Goal: Participate in discussion: Engage in conversation with other users on a specific topic

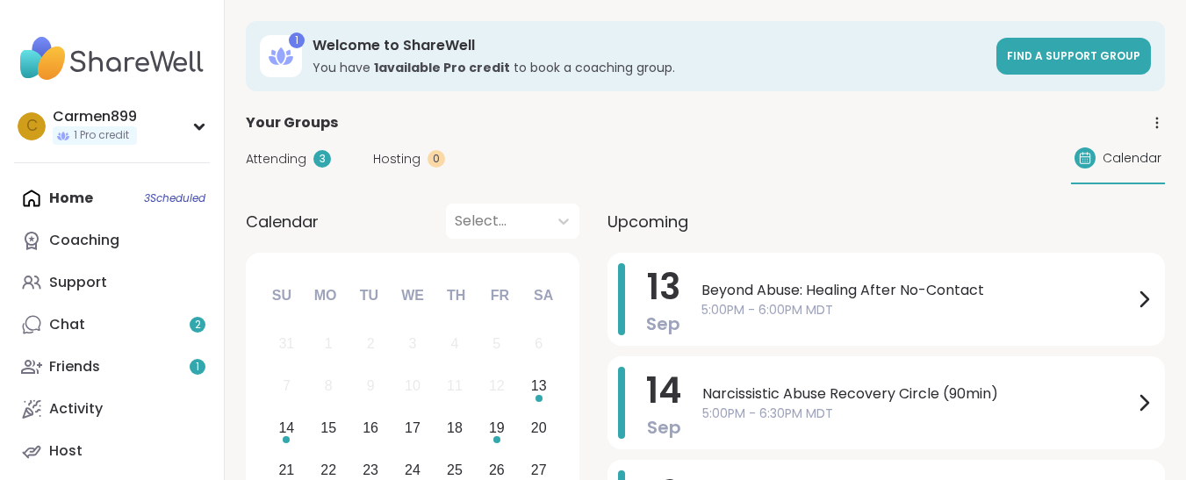
click at [902, 307] on span "5:00PM - 6:00PM MDT" at bounding box center [918, 310] width 432 height 18
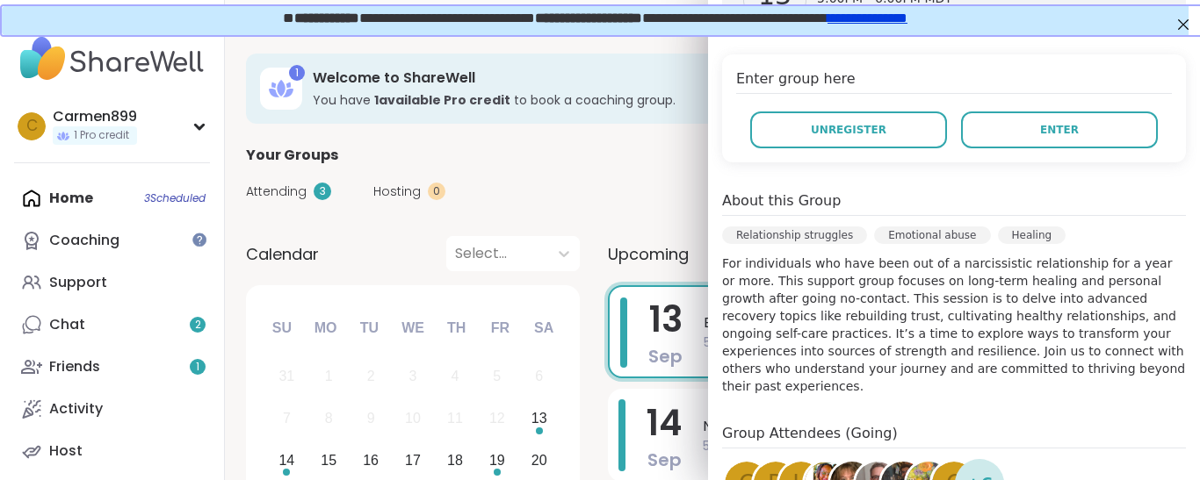
scroll to position [351, 0]
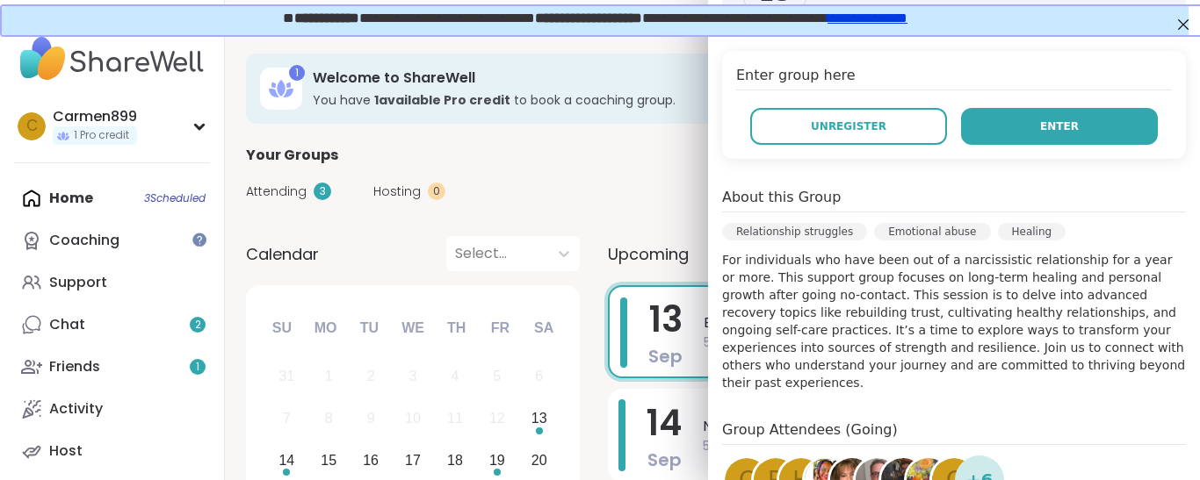
click at [1050, 126] on span "Enter" at bounding box center [1059, 127] width 39 height 16
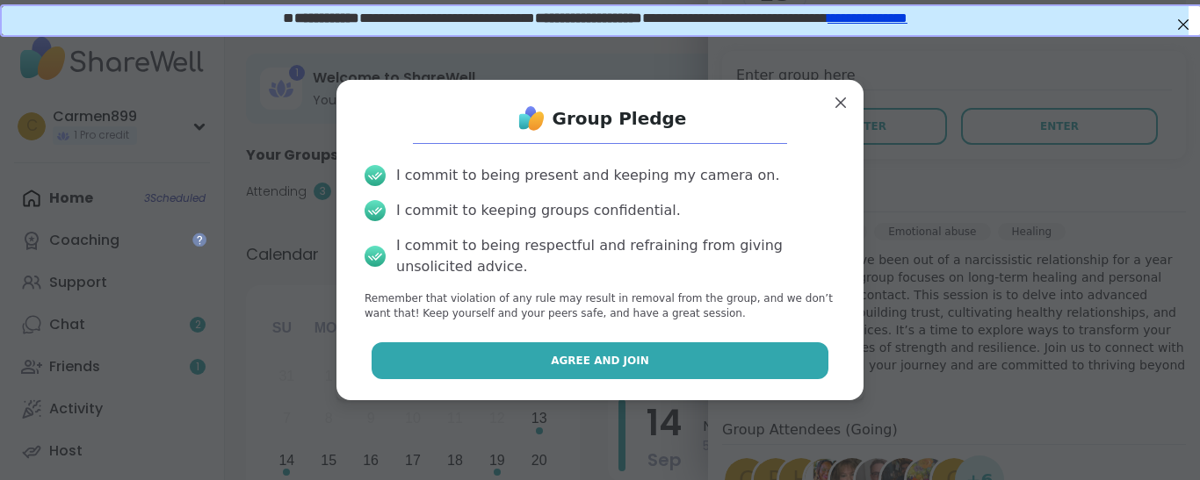
click at [565, 353] on span "Agree and Join" at bounding box center [600, 361] width 98 height 16
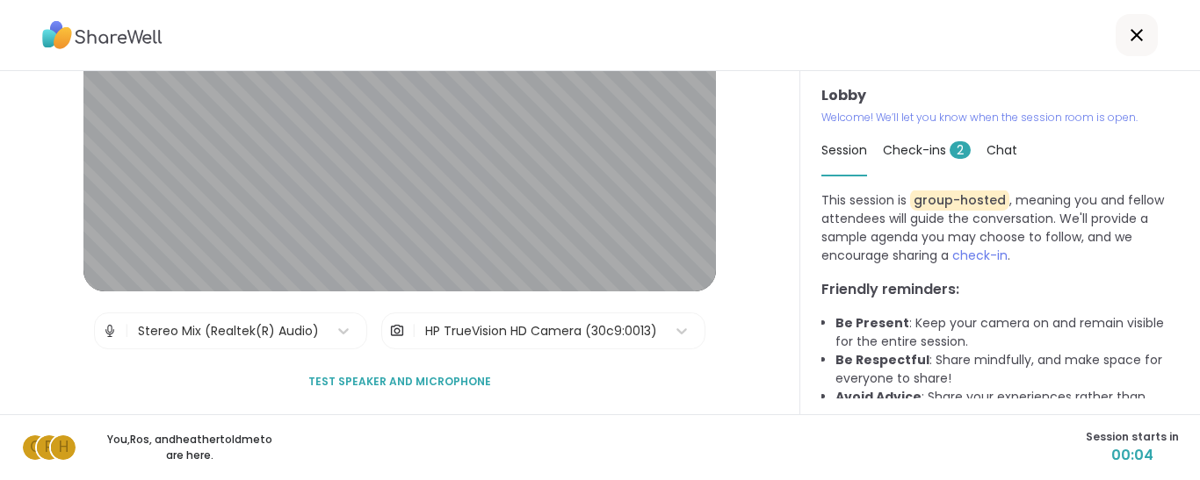
scroll to position [103, 0]
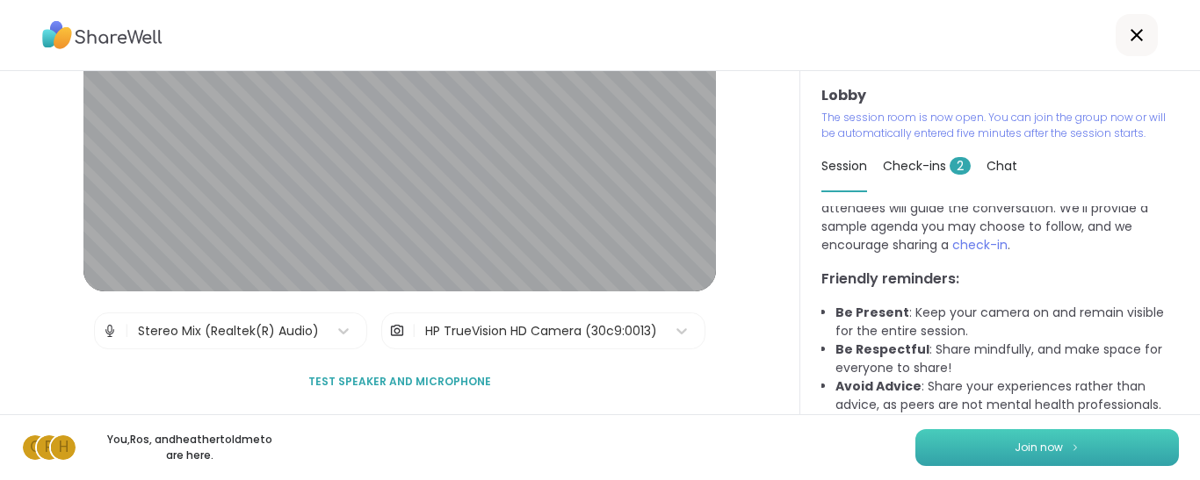
click at [1049, 451] on button "Join now" at bounding box center [1046, 447] width 263 height 37
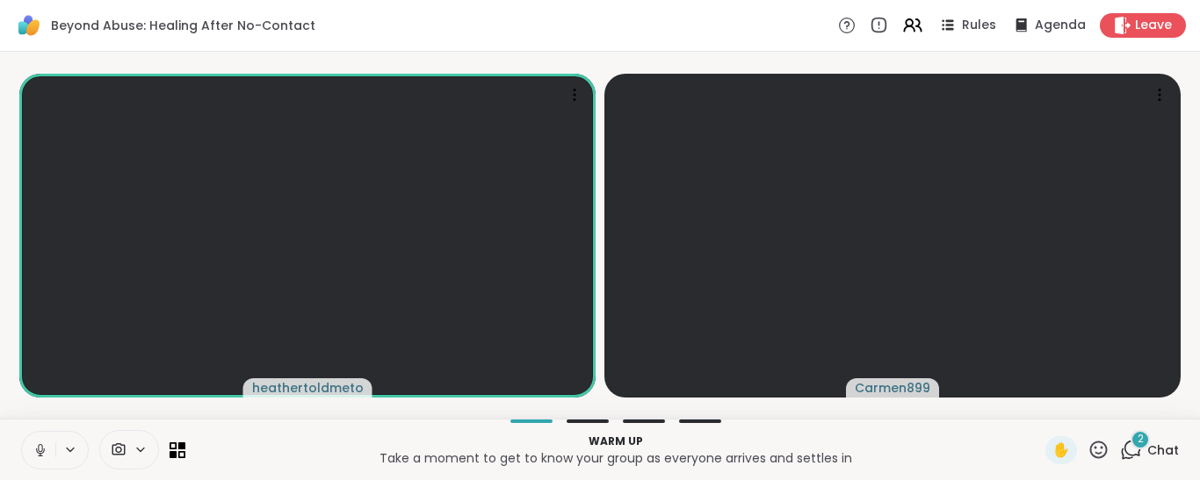
click at [40, 448] on icon at bounding box center [40, 451] width 16 height 16
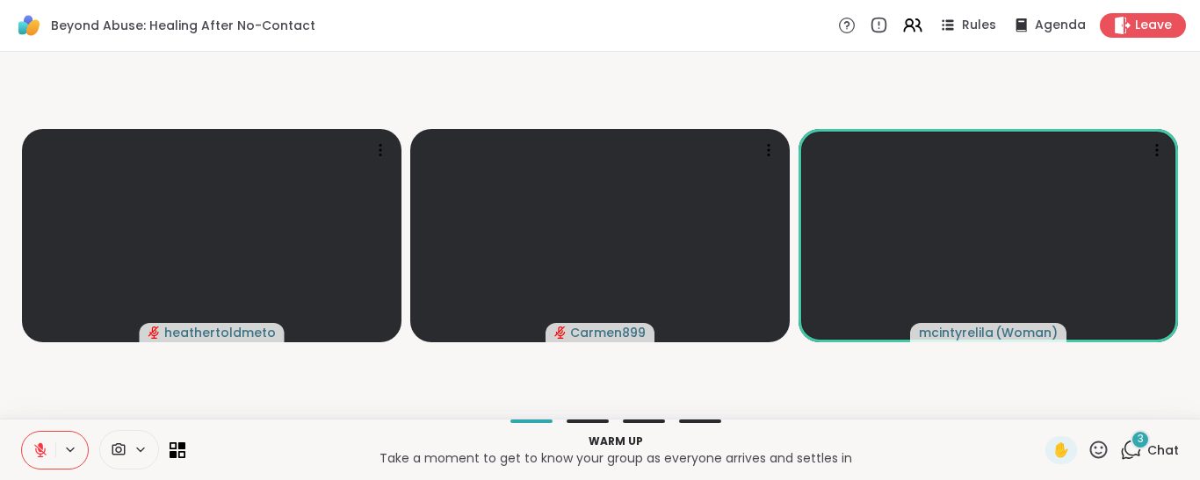
click at [36, 453] on icon at bounding box center [40, 451] width 16 height 16
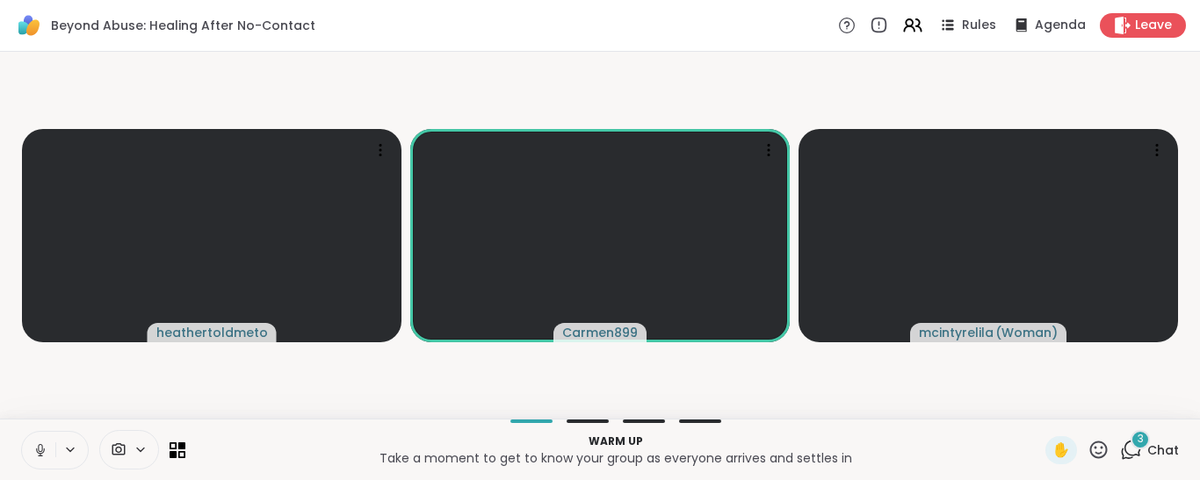
click at [39, 453] on icon at bounding box center [40, 450] width 9 height 5
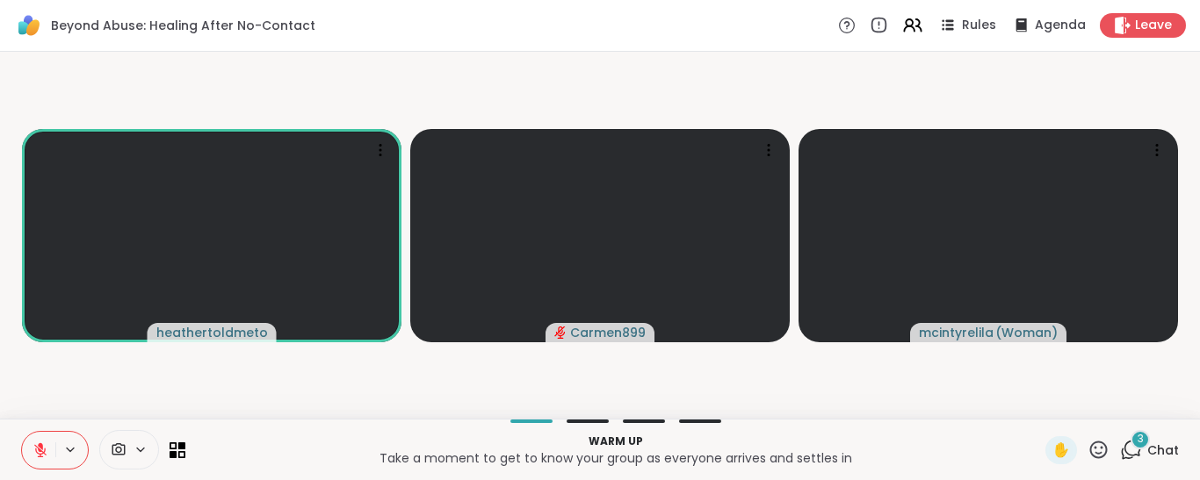
click at [46, 447] on icon at bounding box center [40, 451] width 16 height 16
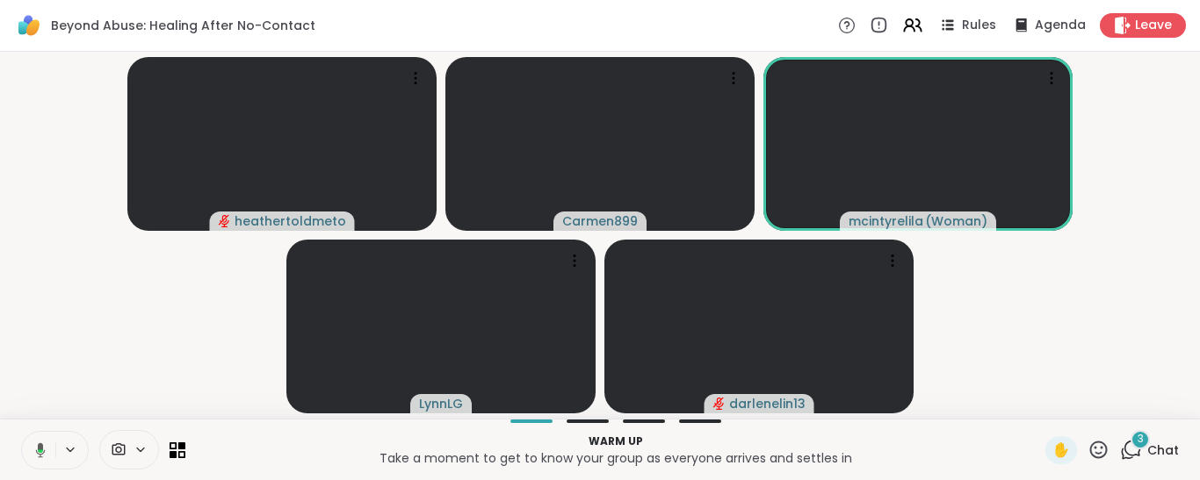
click at [46, 444] on button at bounding box center [37, 450] width 36 height 37
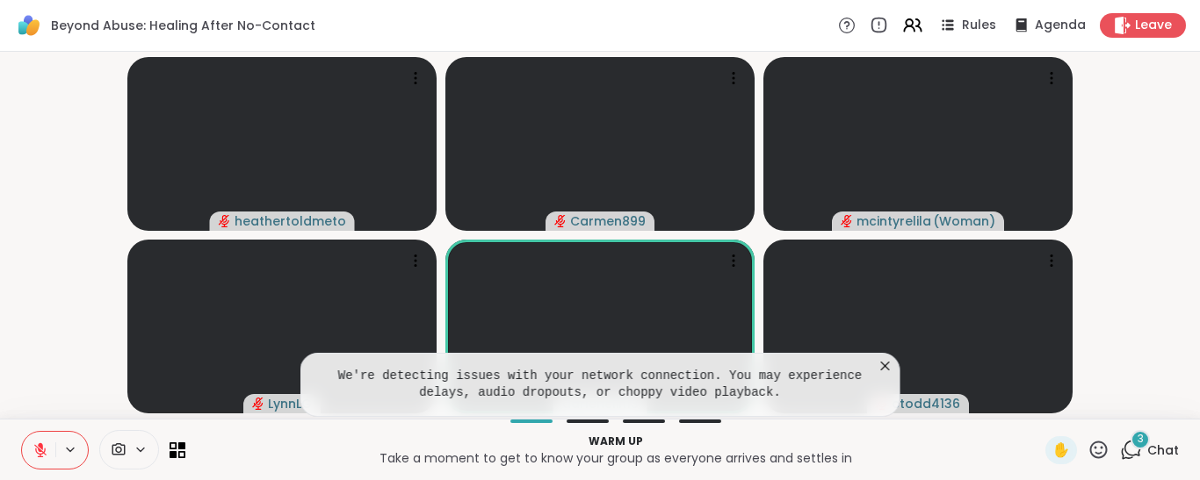
click at [40, 451] on button at bounding box center [38, 450] width 33 height 37
click at [882, 357] on icon at bounding box center [885, 366] width 18 height 18
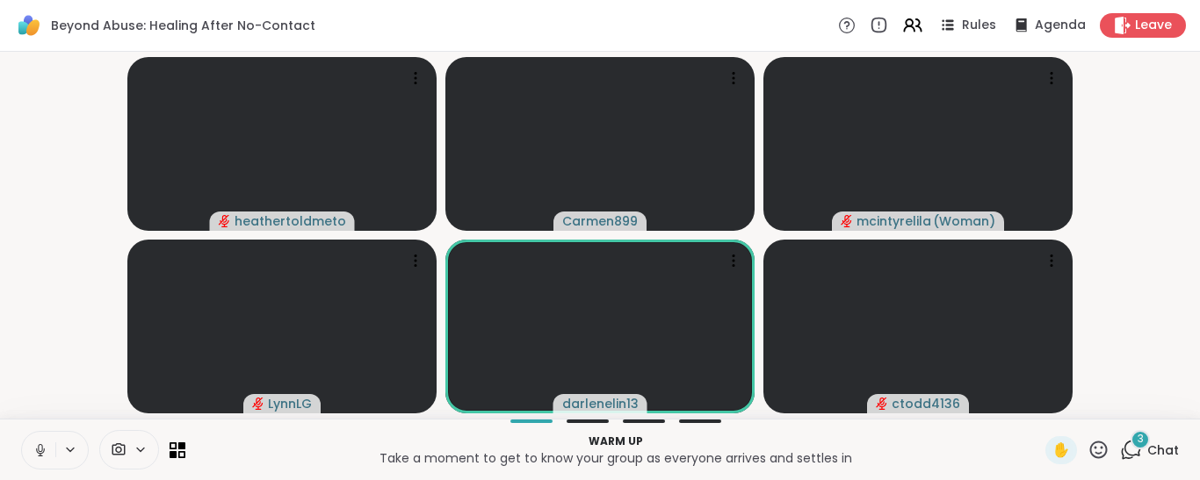
click at [43, 444] on icon at bounding box center [40, 451] width 16 height 16
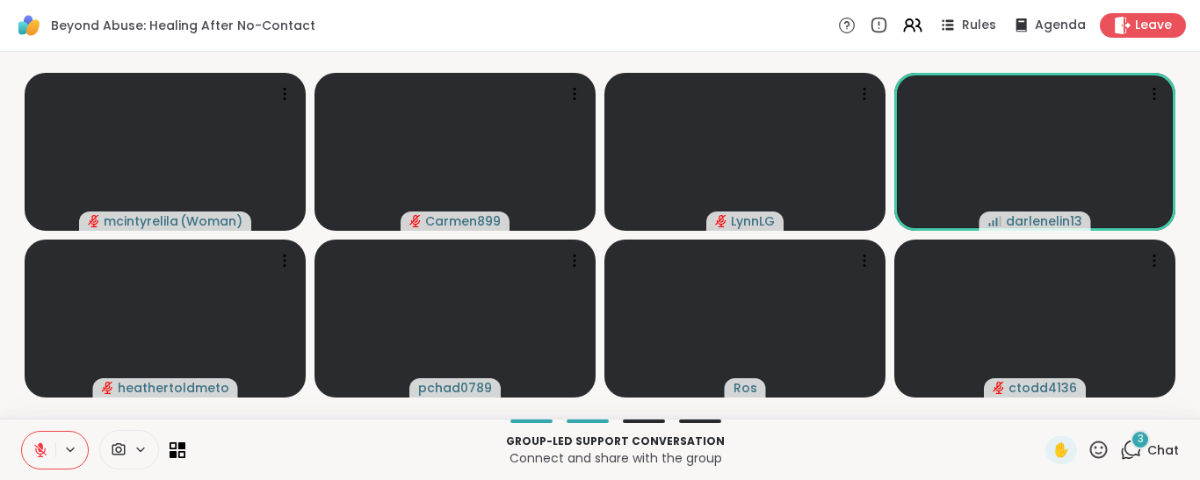
click at [1130, 444] on div "3" at bounding box center [1139, 439] width 19 height 19
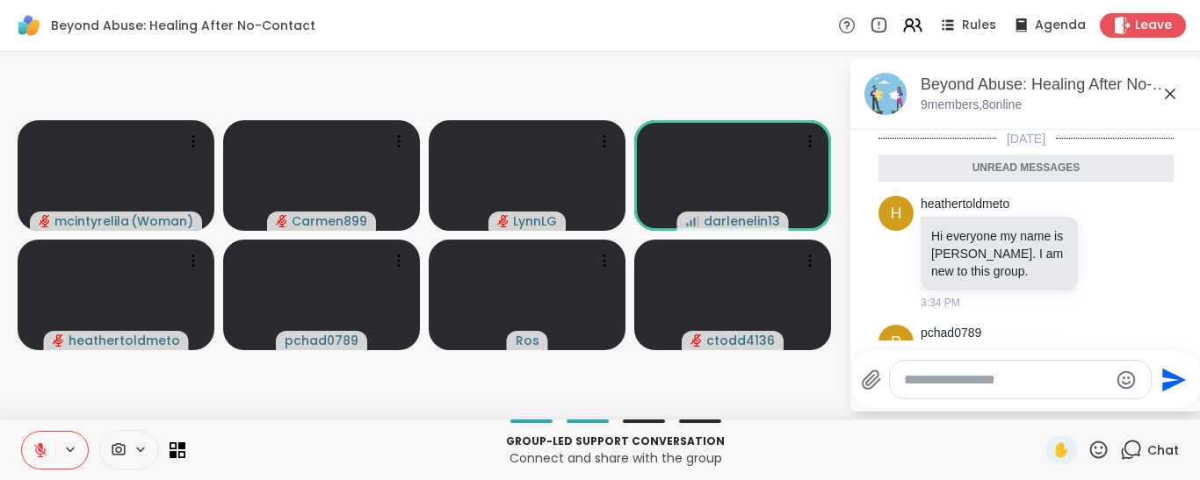
scroll to position [182, 0]
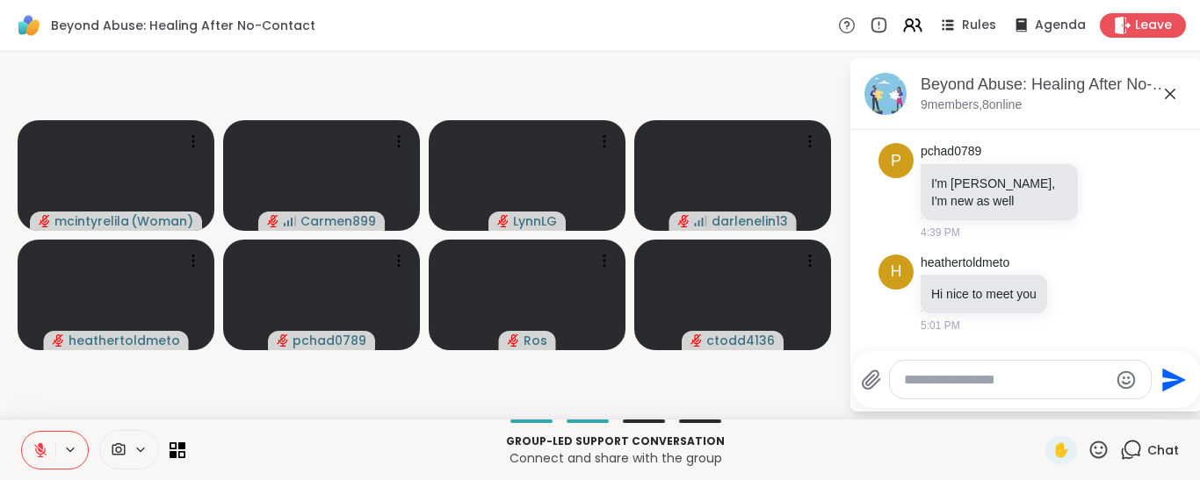
click at [41, 452] on icon at bounding box center [40, 451] width 16 height 16
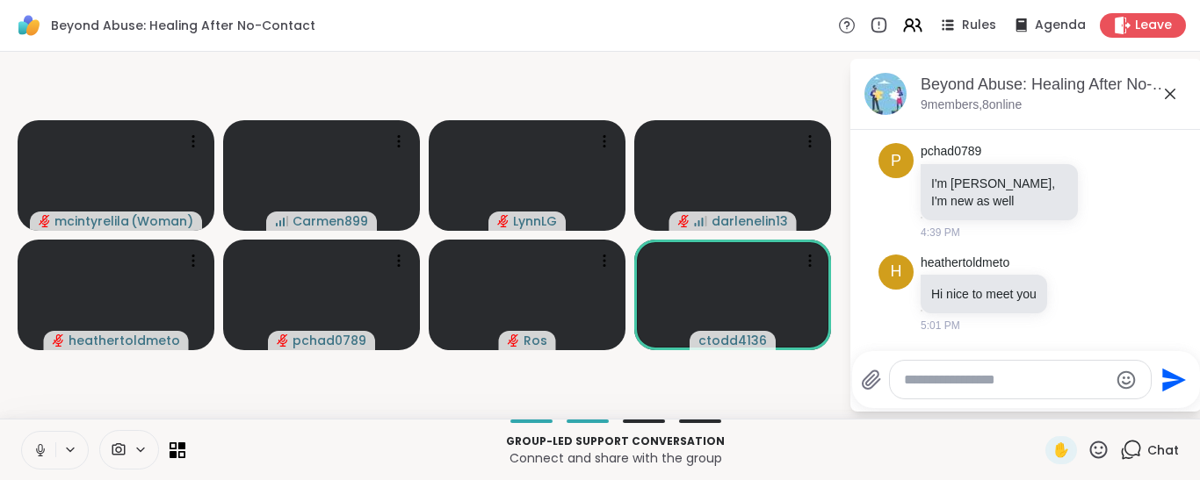
click at [42, 451] on icon at bounding box center [40, 448] width 4 height 8
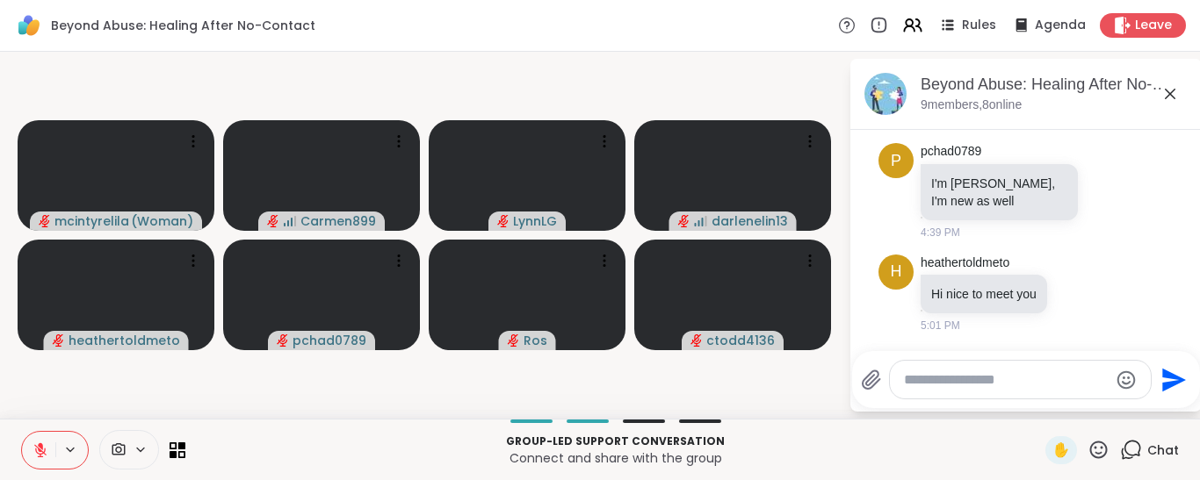
click at [34, 443] on icon at bounding box center [40, 451] width 16 height 16
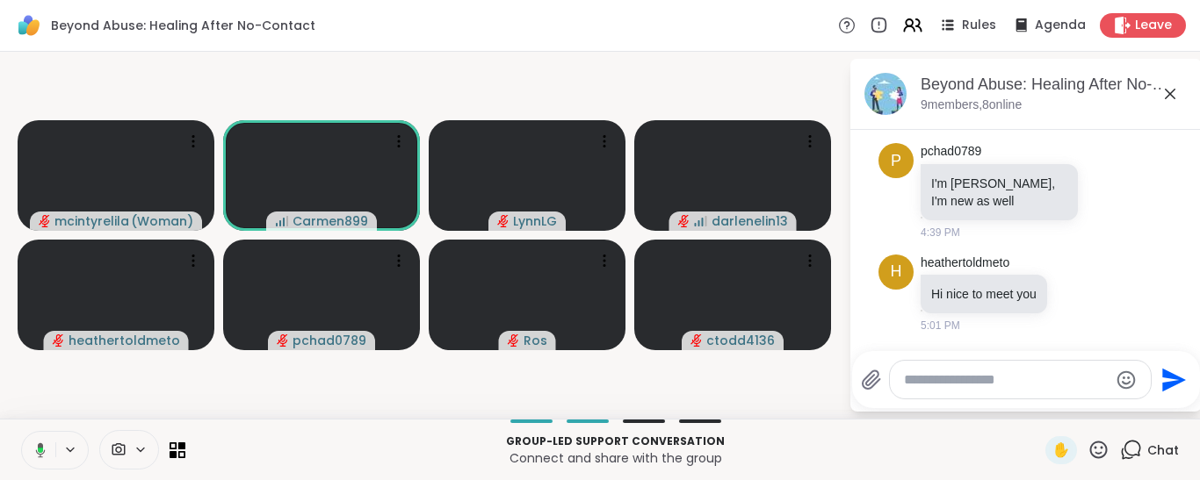
click at [27, 431] on div at bounding box center [55, 450] width 68 height 39
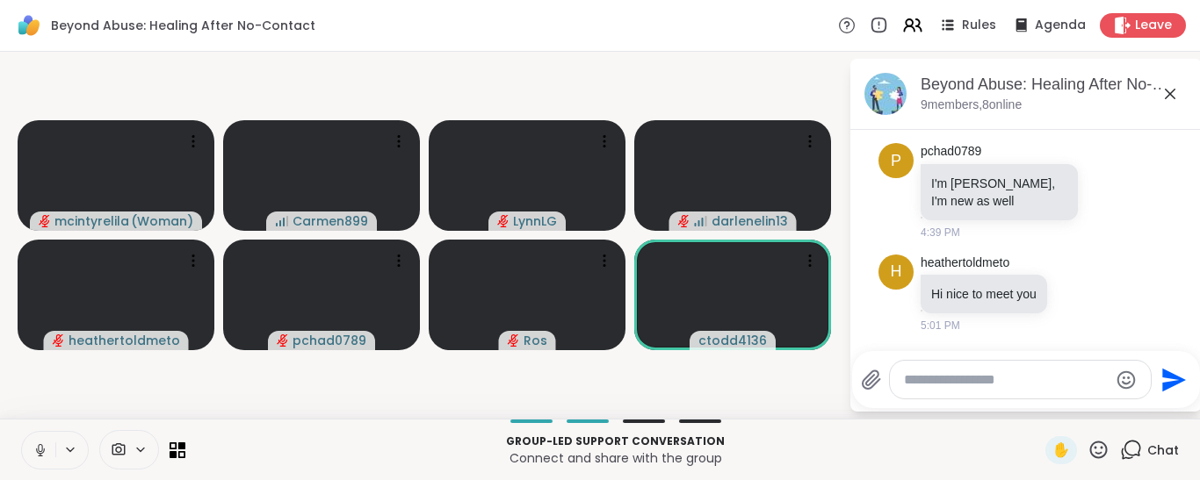
click at [37, 452] on icon at bounding box center [40, 451] width 16 height 16
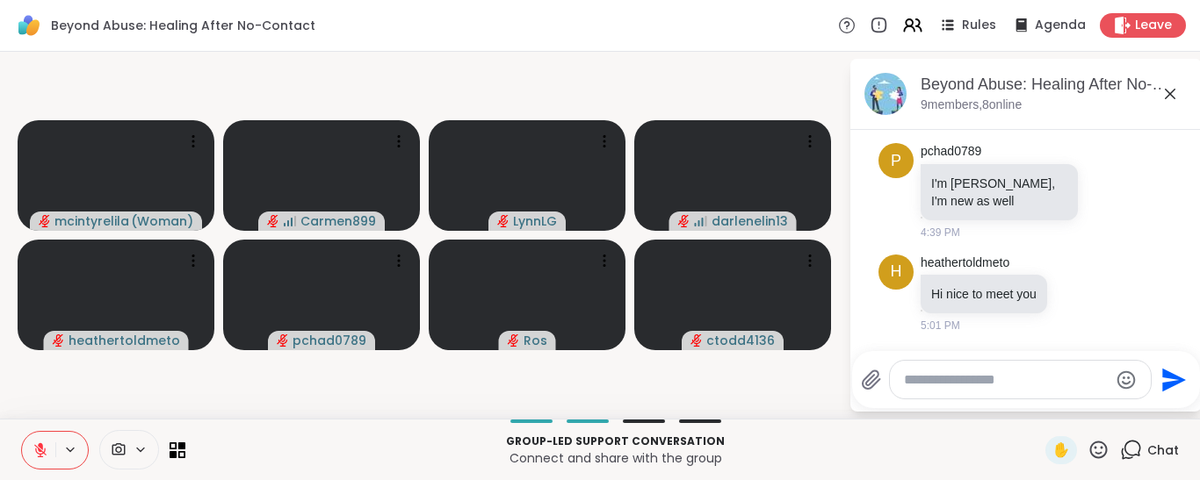
click at [43, 454] on icon at bounding box center [40, 451] width 16 height 16
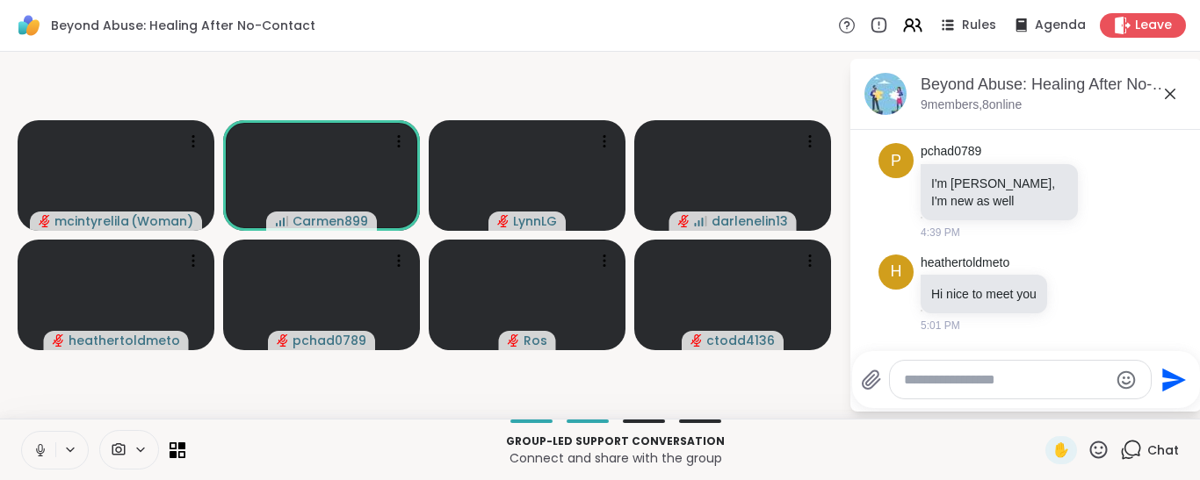
click at [52, 453] on button at bounding box center [38, 450] width 33 height 37
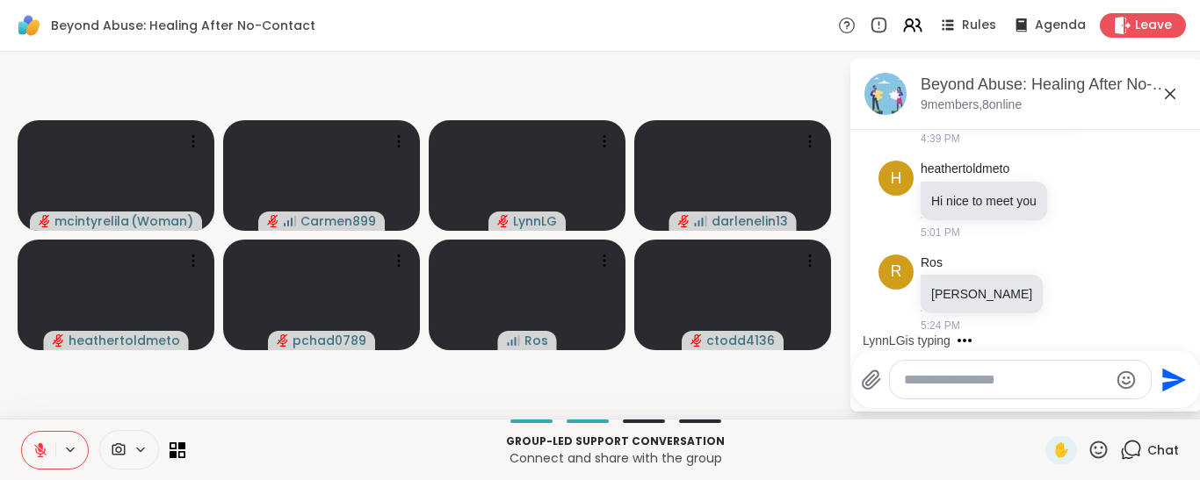
scroll to position [345, 0]
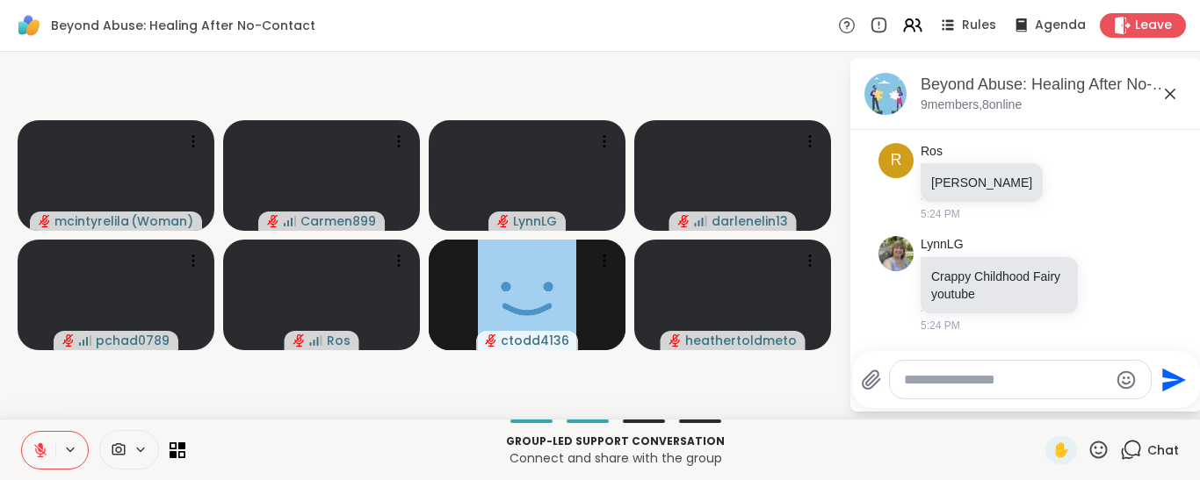
click at [37, 444] on icon at bounding box center [40, 451] width 16 height 16
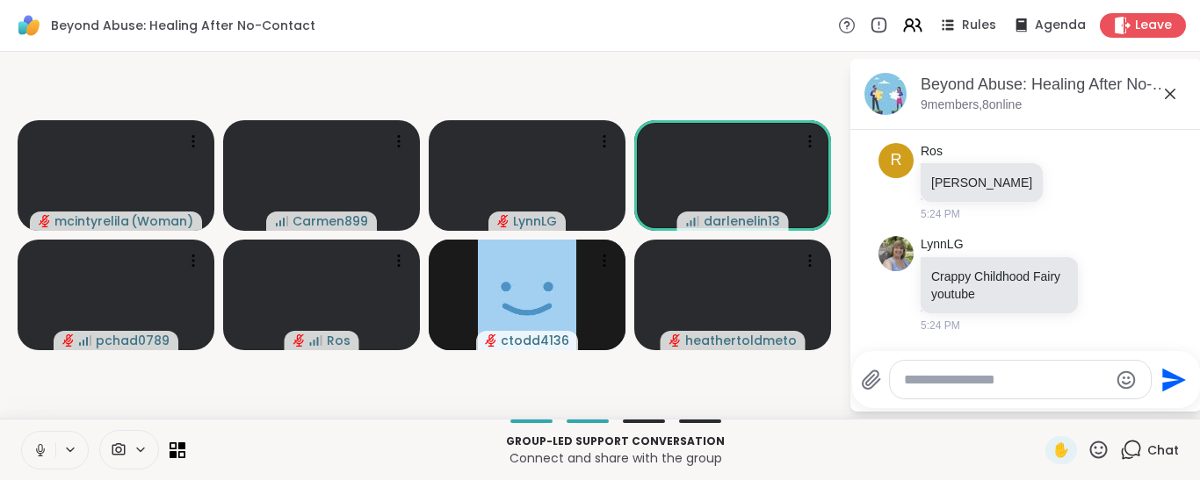
click at [47, 446] on icon at bounding box center [40, 451] width 16 height 16
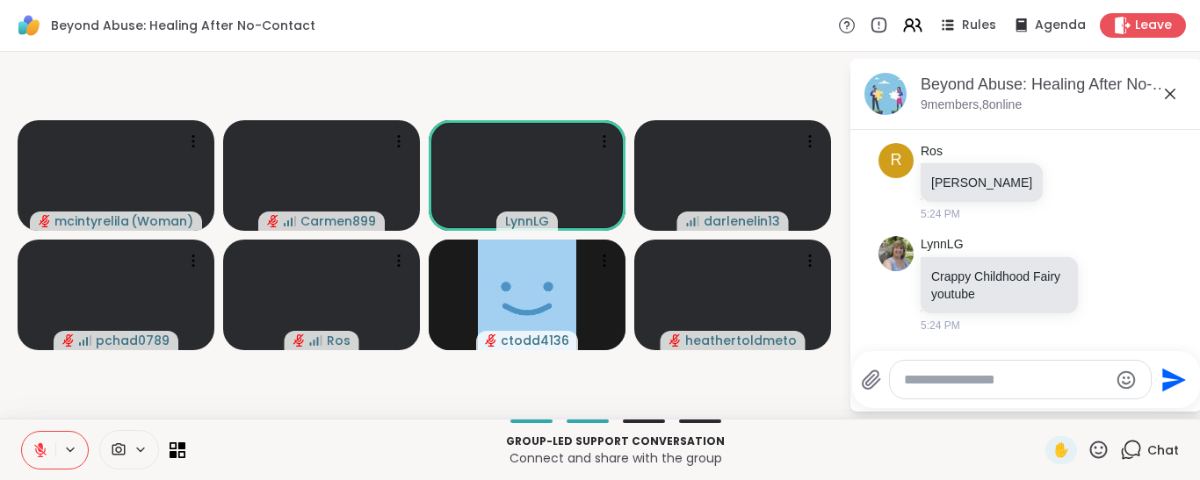
click at [32, 450] on icon at bounding box center [40, 451] width 16 height 16
click at [32, 453] on icon at bounding box center [40, 451] width 16 height 16
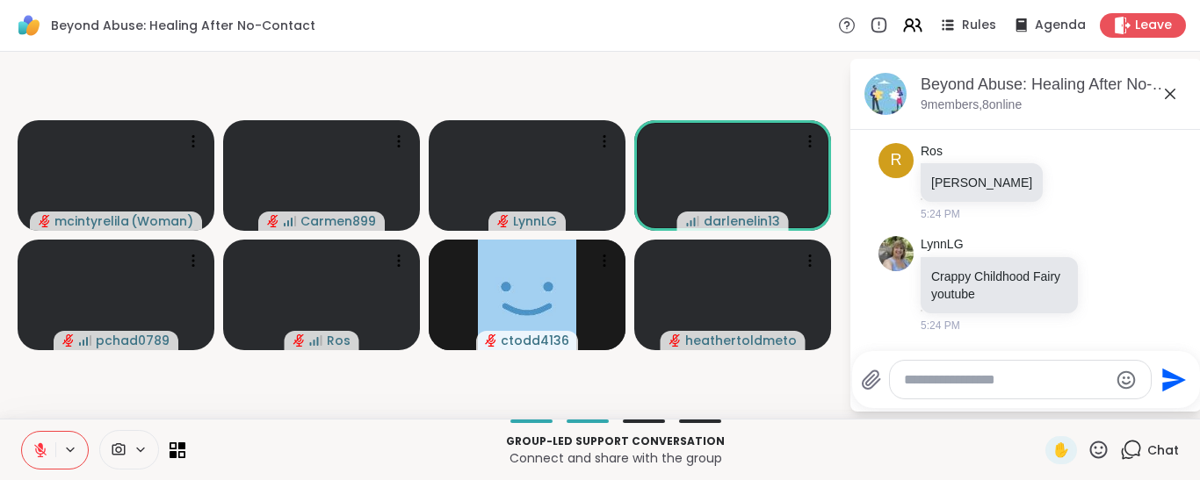
click at [39, 451] on icon at bounding box center [40, 451] width 16 height 16
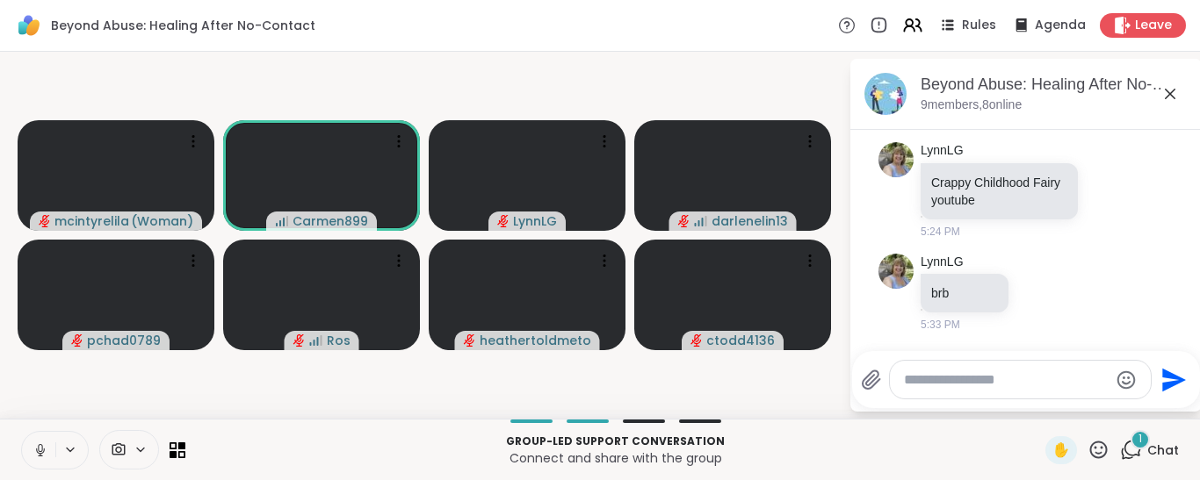
scroll to position [532, 0]
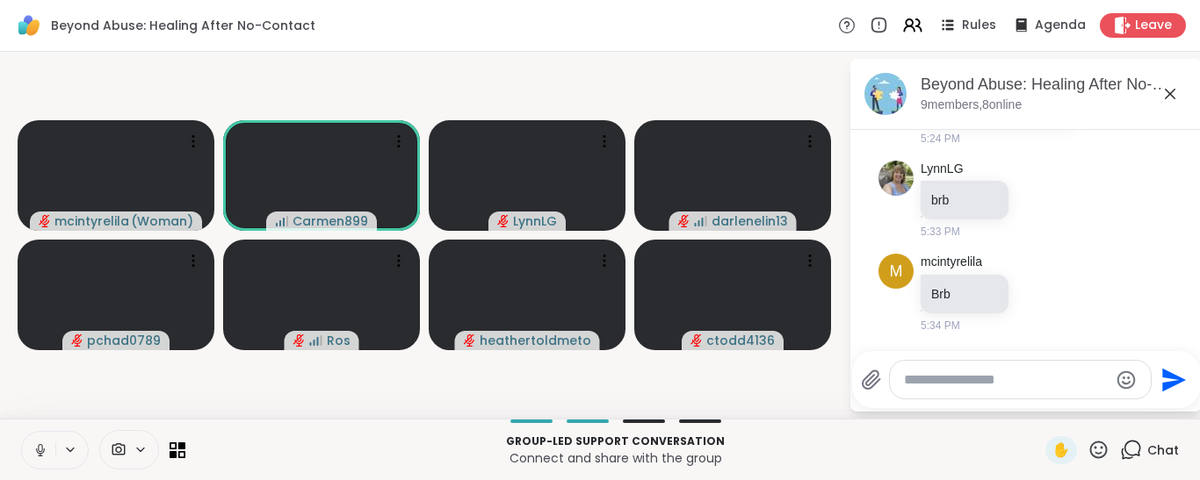
click at [43, 448] on icon at bounding box center [40, 451] width 16 height 16
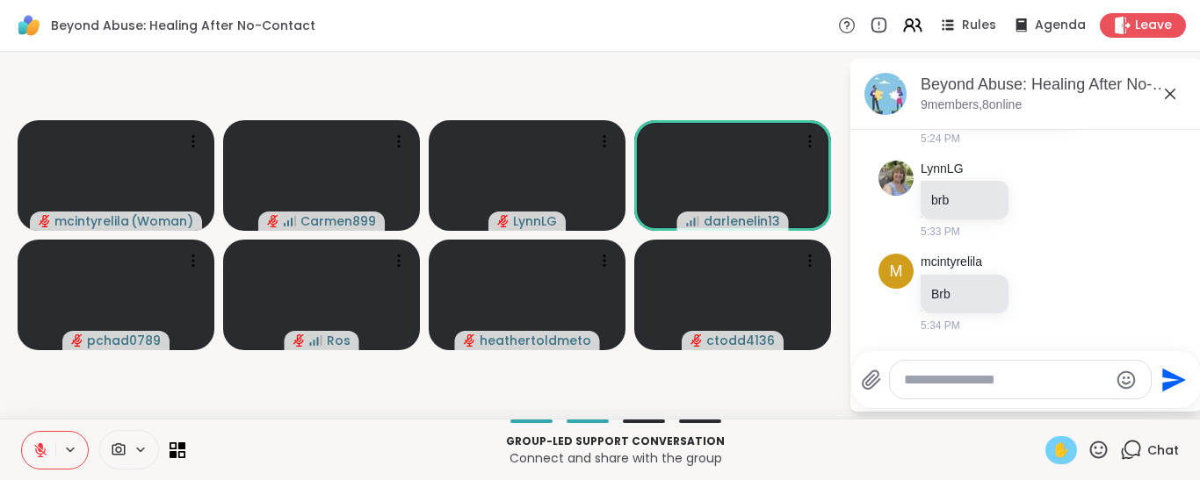
click at [1052, 451] on span "✋" at bounding box center [1061, 450] width 18 height 21
click at [1052, 446] on span "✋" at bounding box center [1061, 450] width 18 height 21
click at [1092, 452] on icon at bounding box center [1098, 450] width 22 height 22
drag, startPoint x: 1033, startPoint y: 405, endPoint x: 917, endPoint y: 399, distance: 116.1
click at [1038, 407] on span "❤️" at bounding box center [1047, 403] width 18 height 21
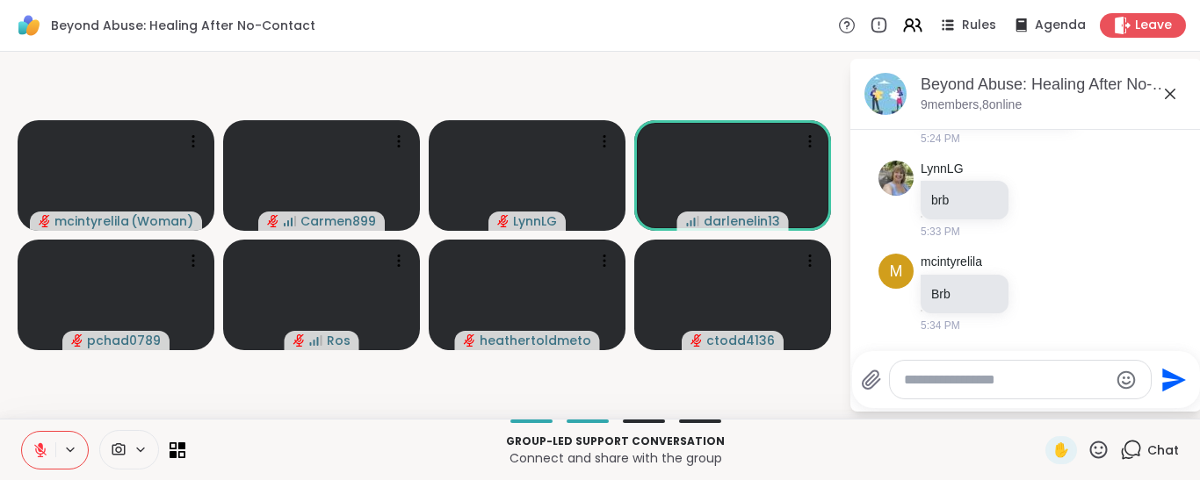
click at [1095, 451] on icon at bounding box center [1098, 450] width 22 height 22
click at [1077, 410] on span "👍" at bounding box center [1086, 403] width 18 height 21
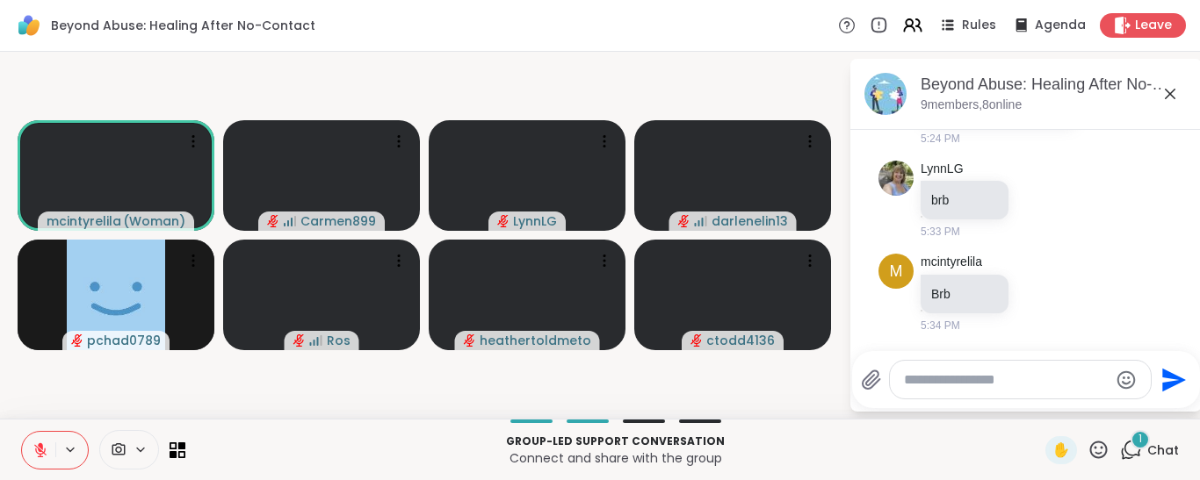
scroll to position [679, 0]
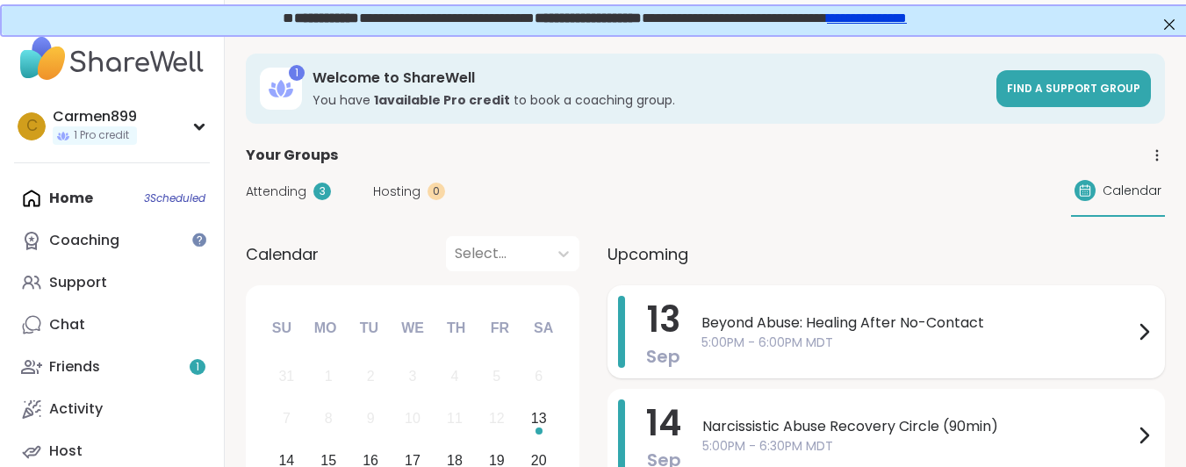
click at [1138, 326] on icon at bounding box center [1144, 331] width 21 height 21
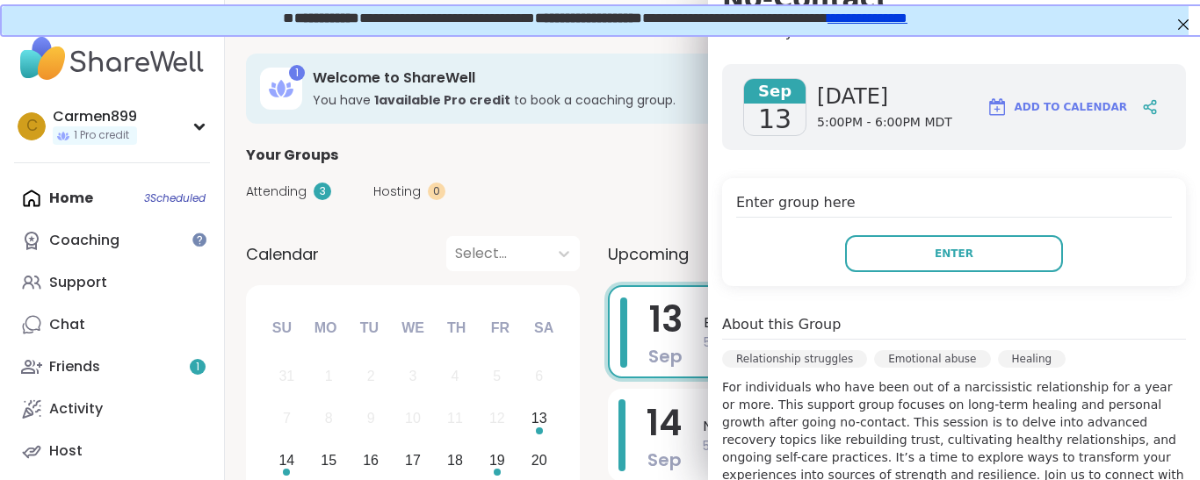
scroll to position [263, 0]
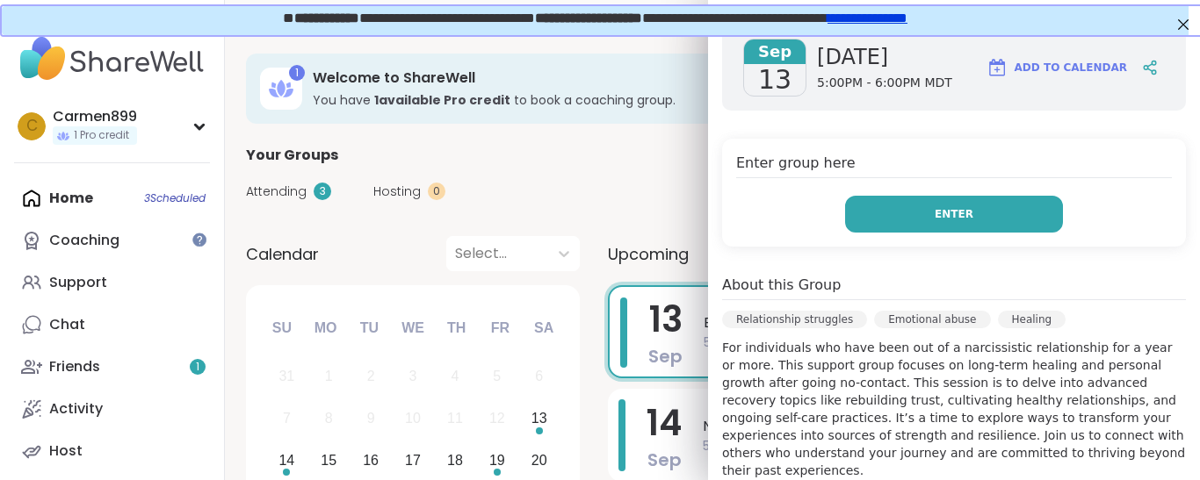
click at [968, 220] on button "Enter" at bounding box center [954, 214] width 218 height 37
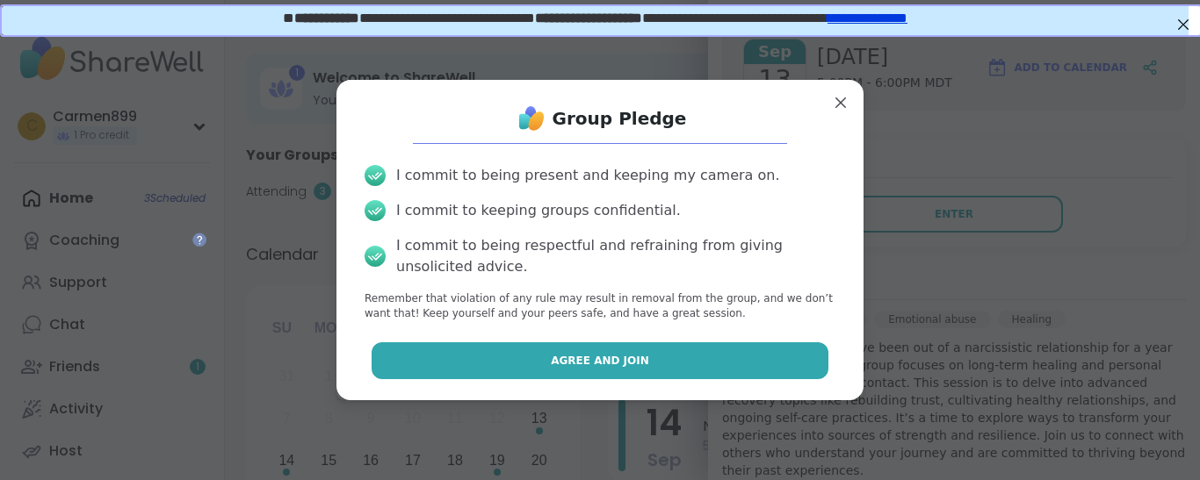
click at [614, 364] on span "Agree and Join" at bounding box center [600, 361] width 98 height 16
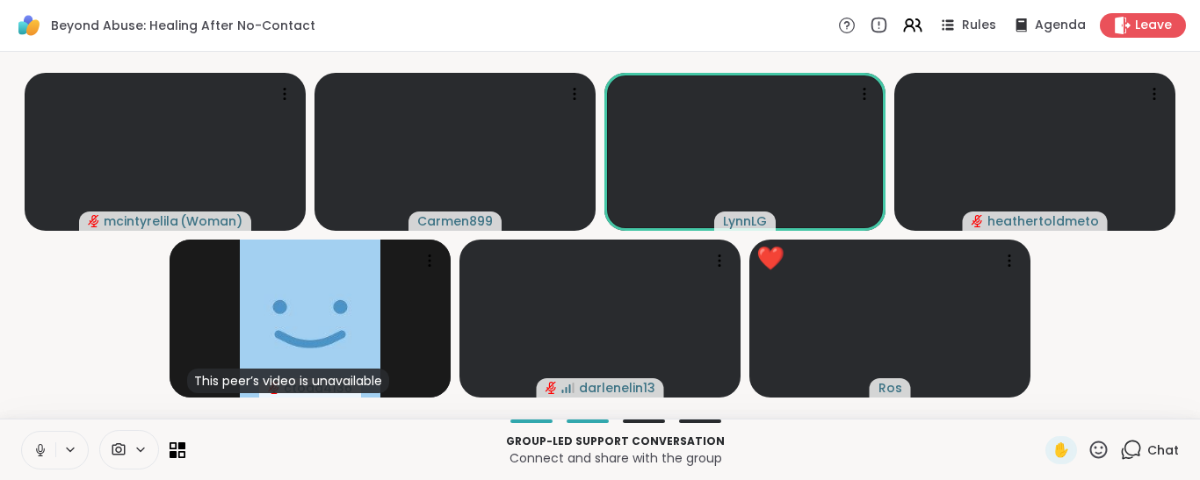
click at [1089, 451] on icon at bounding box center [1098, 450] width 22 height 22
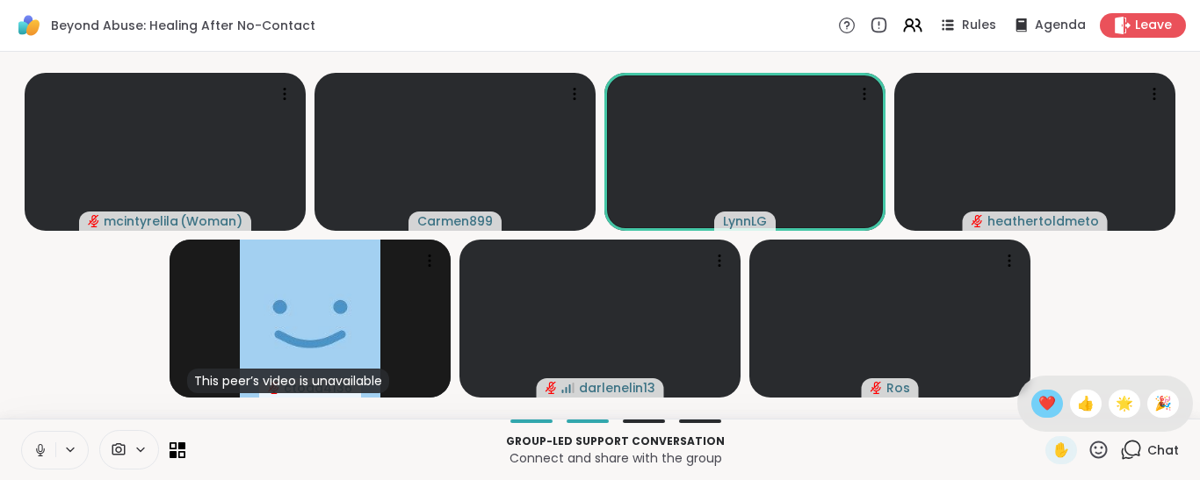
click at [1038, 408] on span "❤️" at bounding box center [1047, 403] width 18 height 21
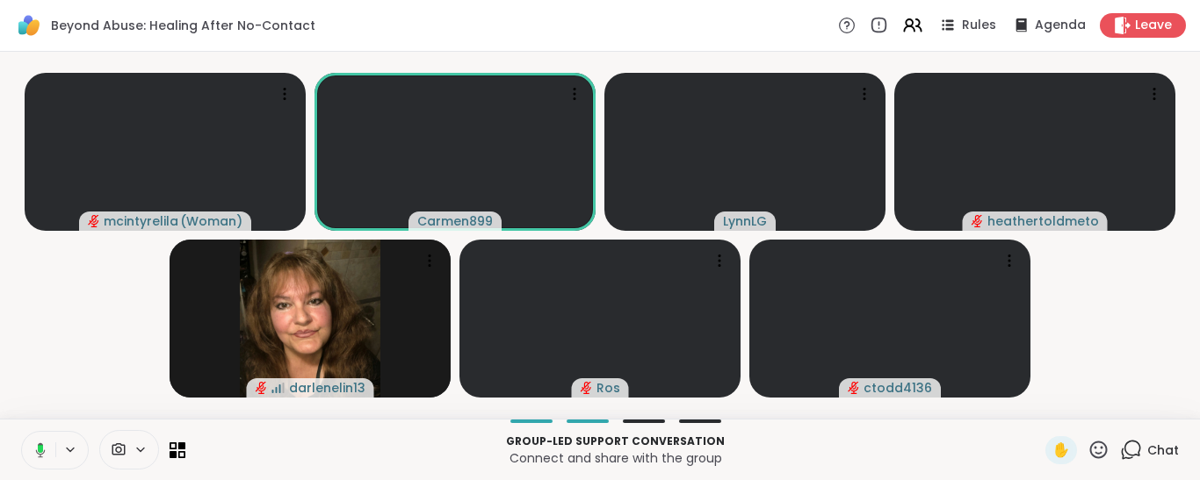
click at [38, 451] on rect at bounding box center [40, 449] width 5 height 8
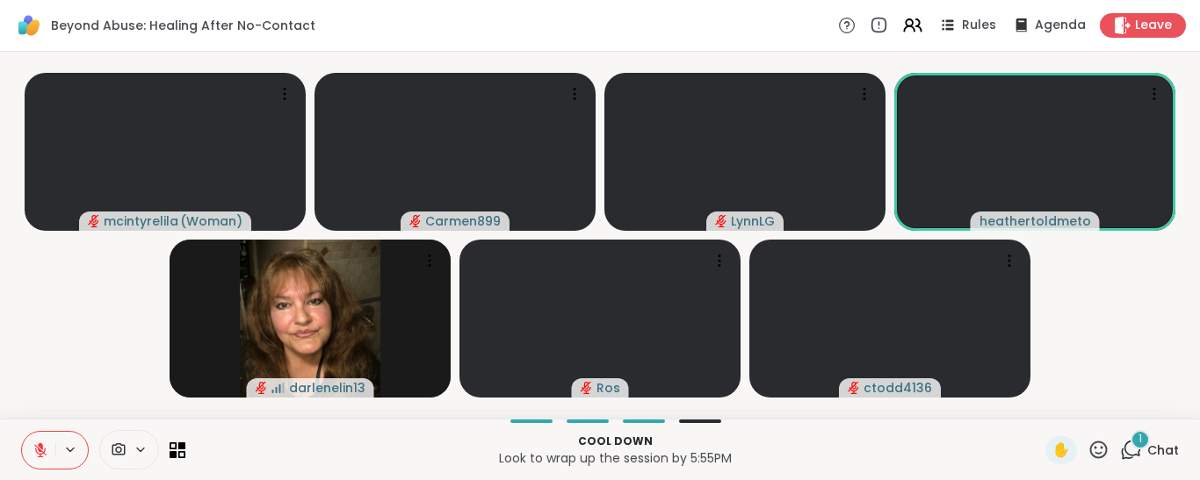
click at [1138, 441] on span "1" at bounding box center [1140, 439] width 4 height 15
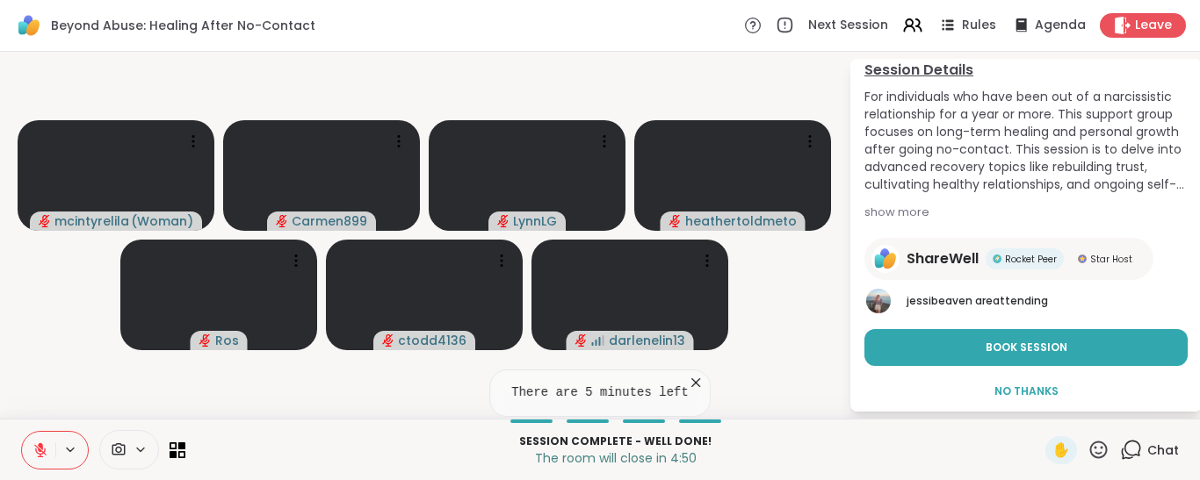
scroll to position [160, 0]
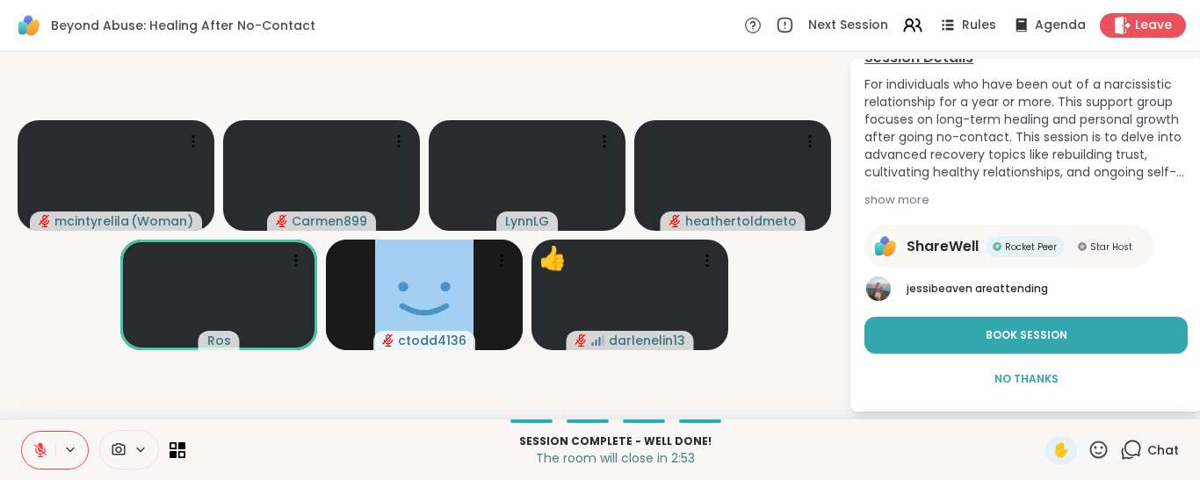
click at [1087, 446] on icon at bounding box center [1098, 450] width 22 height 22
click at [1038, 403] on span "❤️" at bounding box center [1047, 403] width 18 height 21
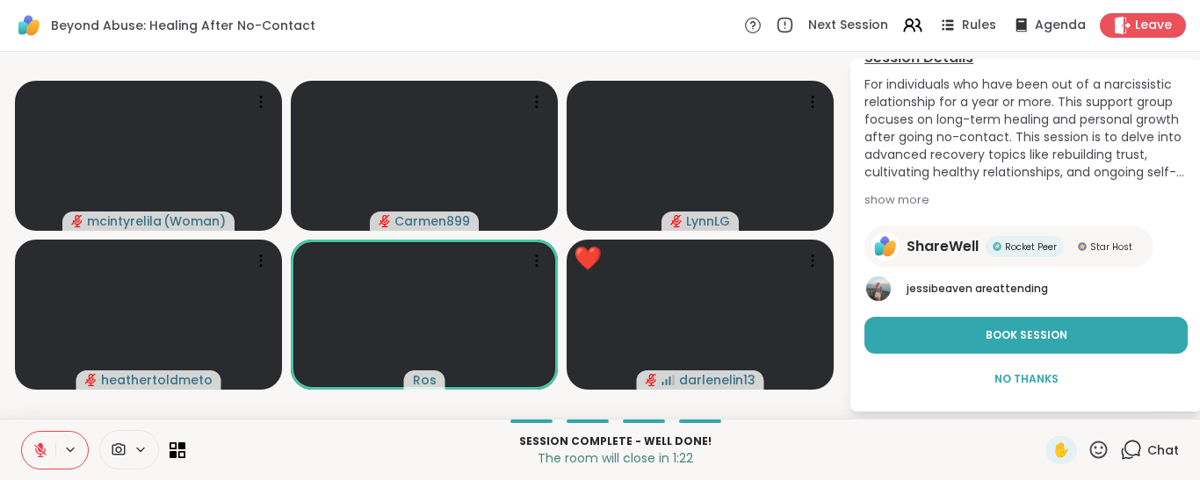
click at [1097, 456] on icon at bounding box center [1098, 450] width 22 height 22
click at [1038, 410] on span "❤️" at bounding box center [1047, 403] width 18 height 21
click at [42, 446] on icon at bounding box center [40, 451] width 16 height 16
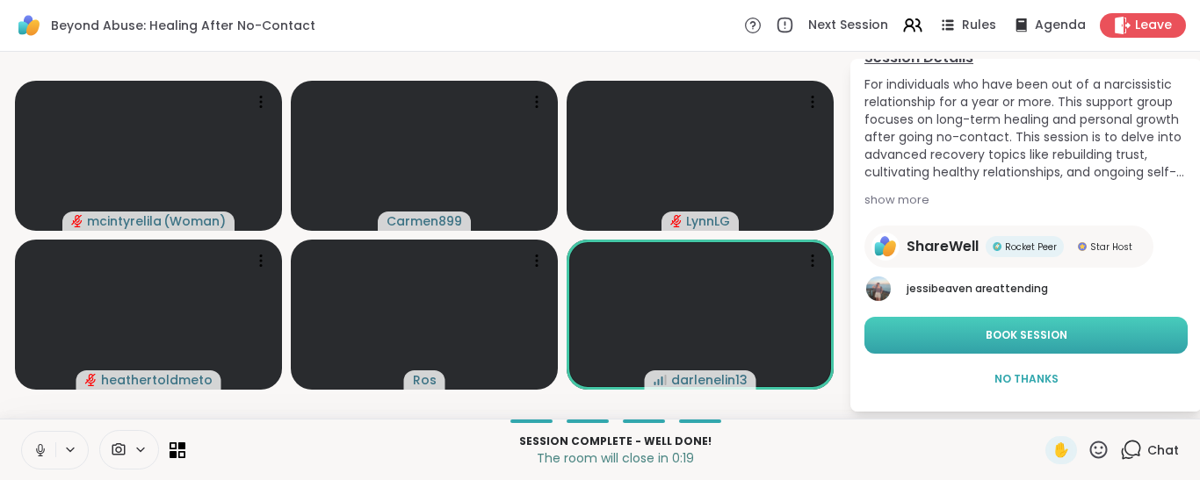
click at [1003, 335] on span "Book Session" at bounding box center [1026, 336] width 82 height 16
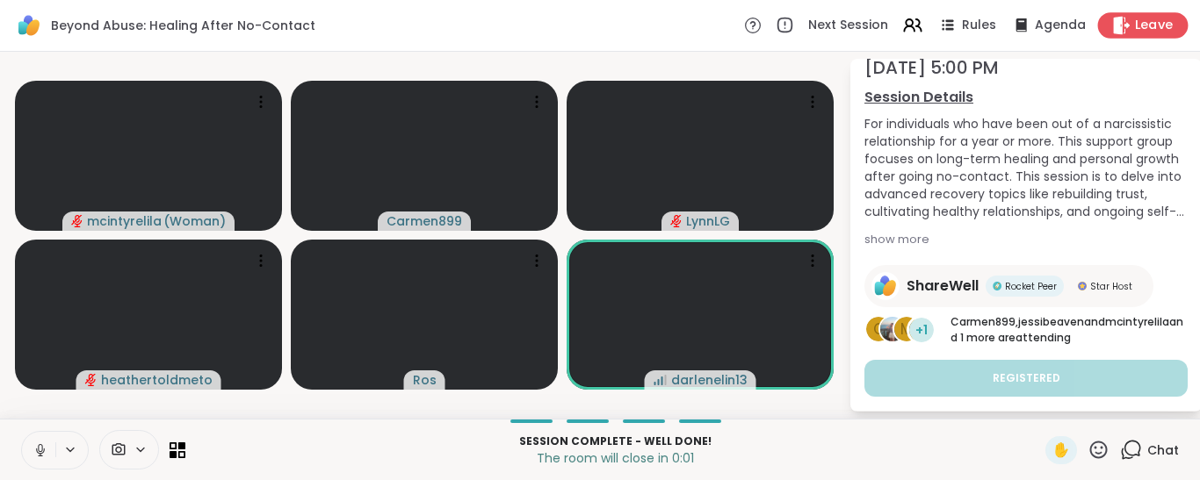
click at [1135, 21] on span "Leave" at bounding box center [1154, 26] width 39 height 18
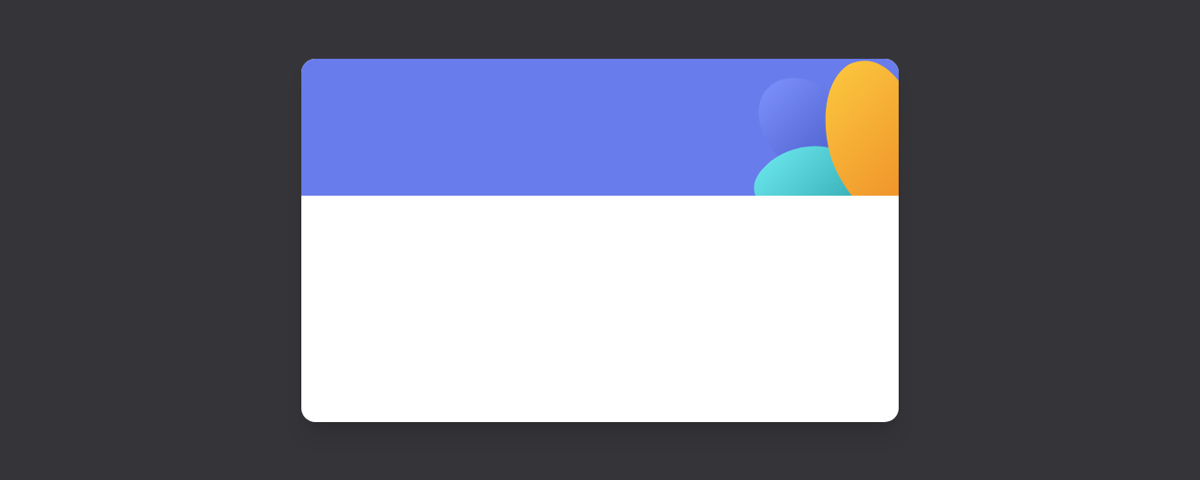
click at [601, 288] on span at bounding box center [599, 285] width 513 height 95
